Goal: Task Accomplishment & Management: Manage account settings

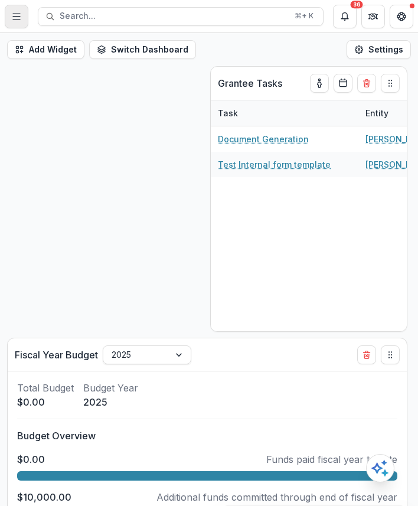
click at [21, 9] on button "Toggle Menu" at bounding box center [17, 17] width 24 height 24
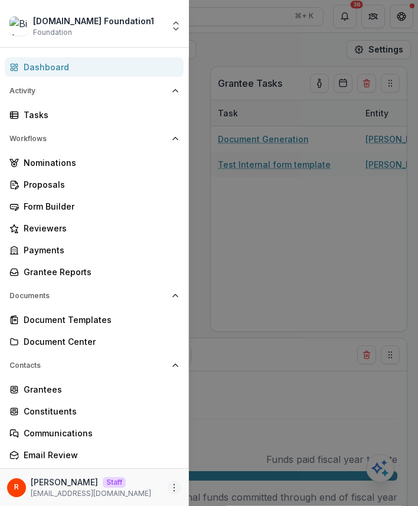
click at [170, 484] on icon "More" at bounding box center [174, 487] width 9 height 9
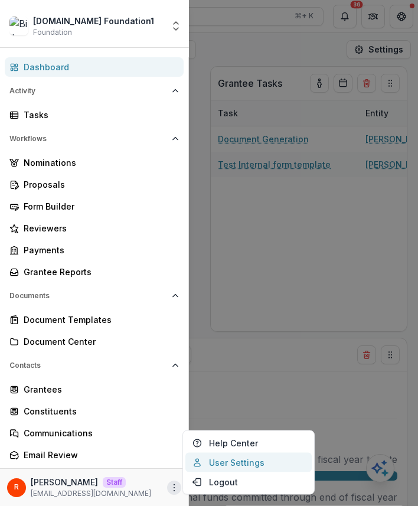
click at [245, 456] on link "User Settings" at bounding box center [249, 462] width 126 height 19
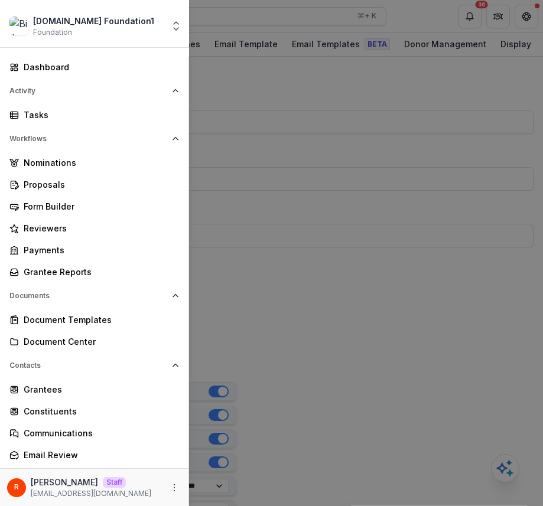
click at [304, 170] on div "[DOMAIN_NAME] Foundation1 Foundation Aggregate Analysis Foundations Livelihood …" at bounding box center [271, 253] width 543 height 506
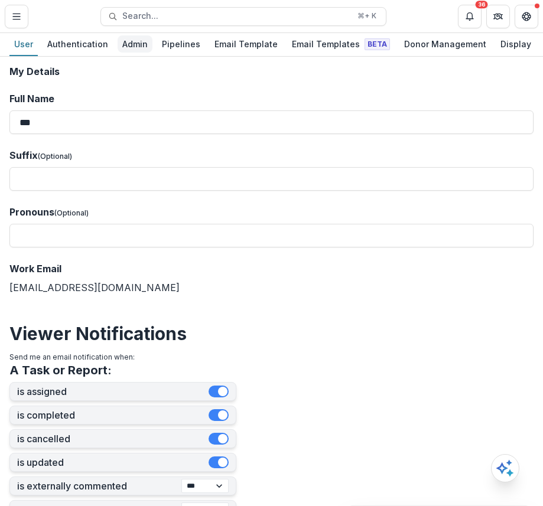
click at [128, 51] on div "Admin" at bounding box center [135, 43] width 35 height 17
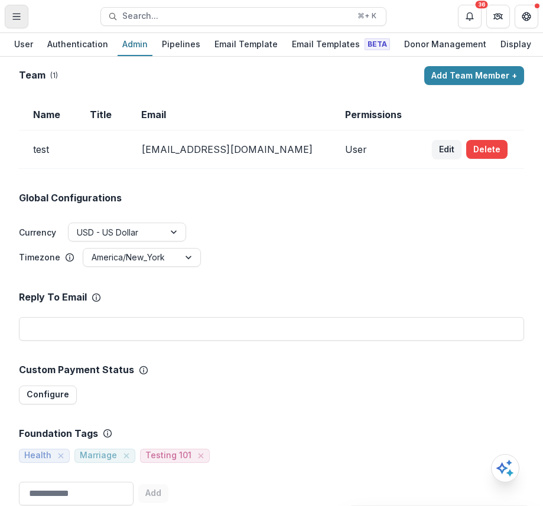
click at [19, 15] on icon "Toggle Menu" at bounding box center [16, 16] width 9 height 9
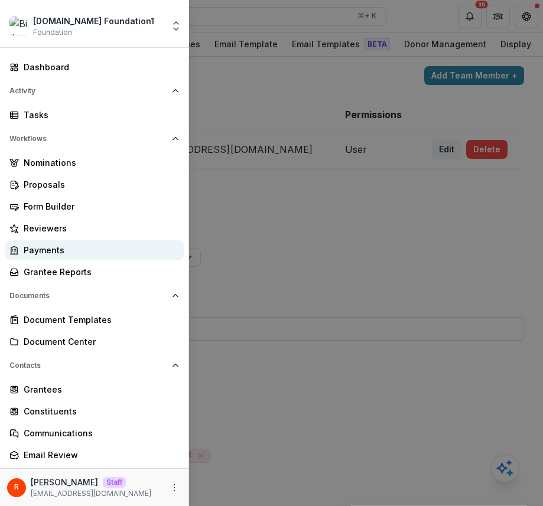
click at [56, 245] on div "Payments" at bounding box center [99, 250] width 151 height 12
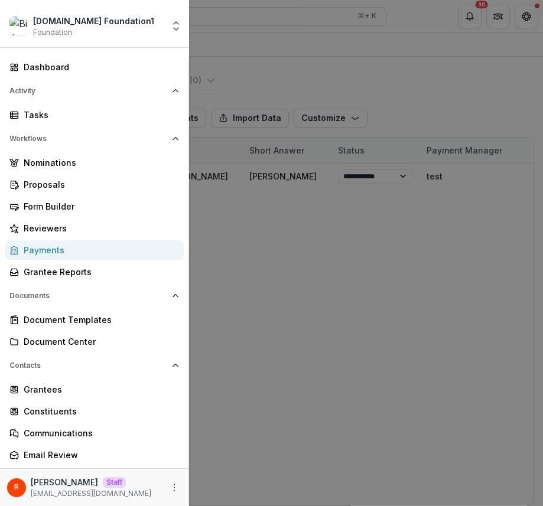
click at [402, 205] on div "[DOMAIN_NAME] Foundation1 Foundation Aggregate Analysis Foundations Livelihood …" at bounding box center [271, 253] width 543 height 506
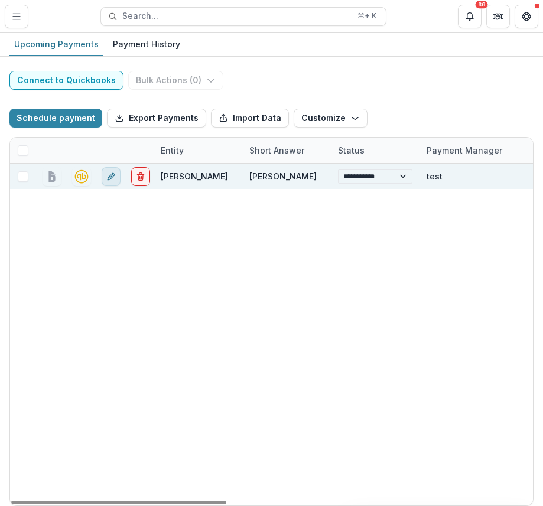
click at [110, 179] on icon "edit" at bounding box center [110, 176] width 5 height 5
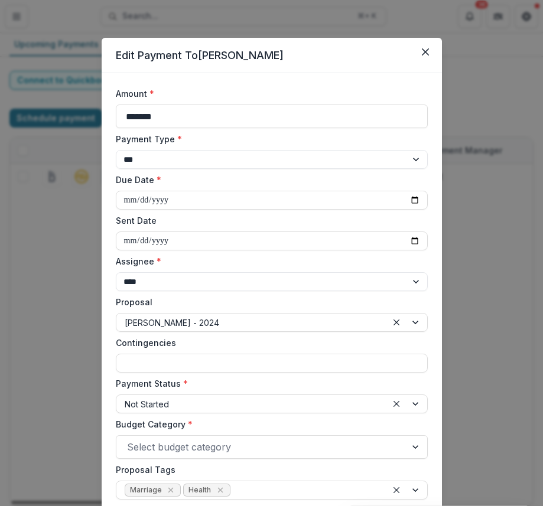
scroll to position [405, 0]
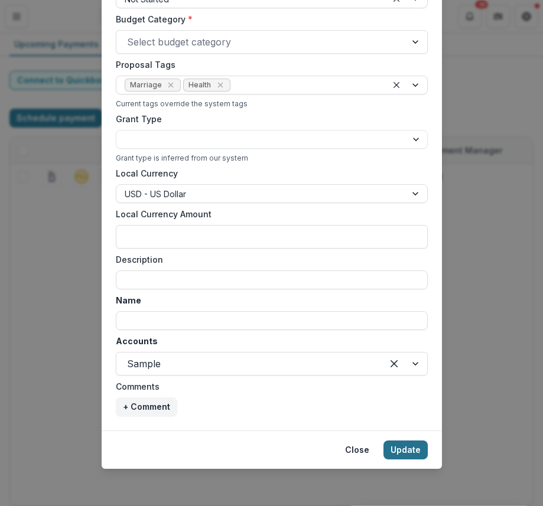
click at [405, 446] on button "Update" at bounding box center [405, 450] width 44 height 19
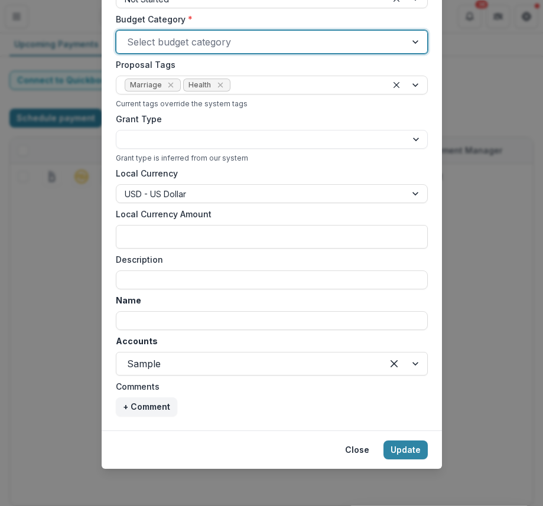
click at [296, 41] on div at bounding box center [261, 42] width 268 height 17
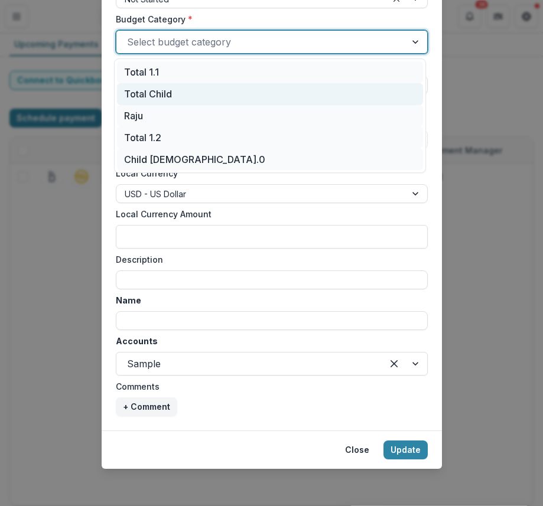
click at [203, 94] on div "Total Child" at bounding box center [270, 94] width 306 height 22
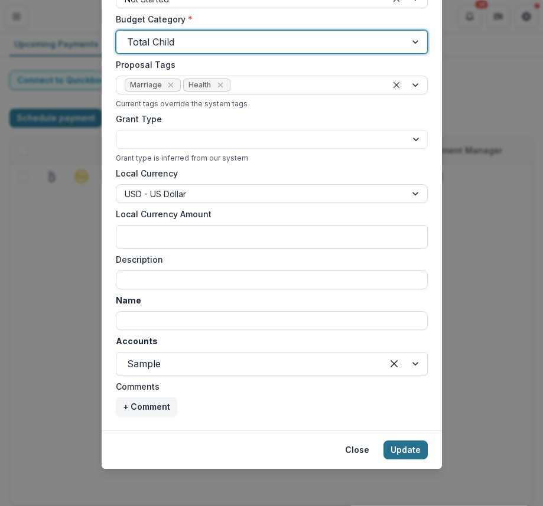
click at [414, 443] on button "Update" at bounding box center [405, 450] width 44 height 19
